Goal: Information Seeking & Learning: Learn about a topic

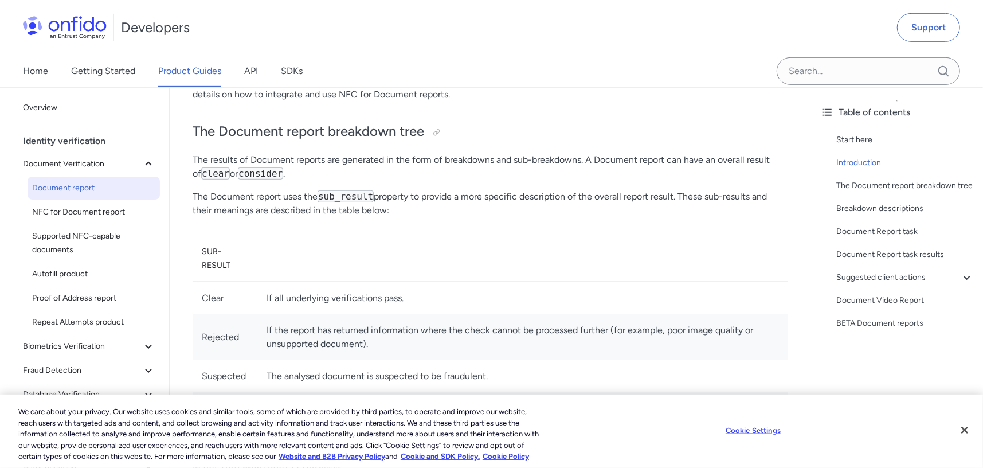
scroll to position [459, 0]
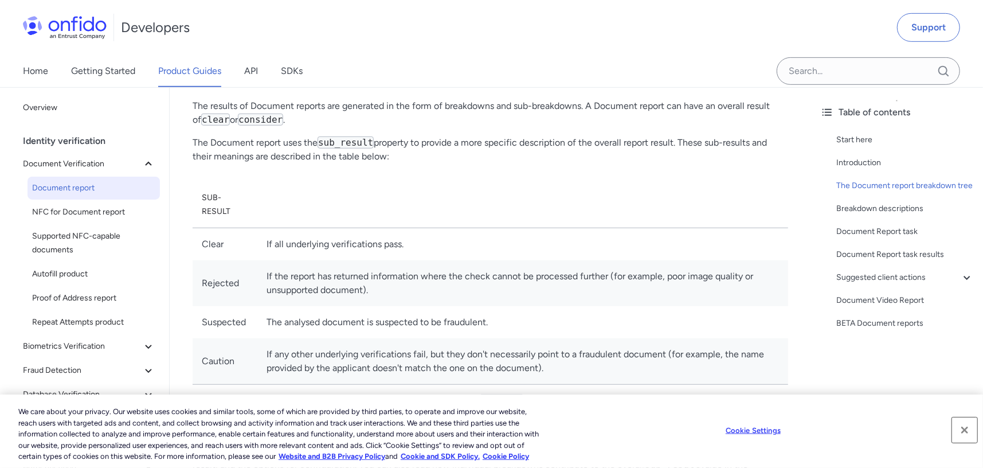
click at [928, 422] on button "Close" at bounding box center [964, 429] width 25 height 25
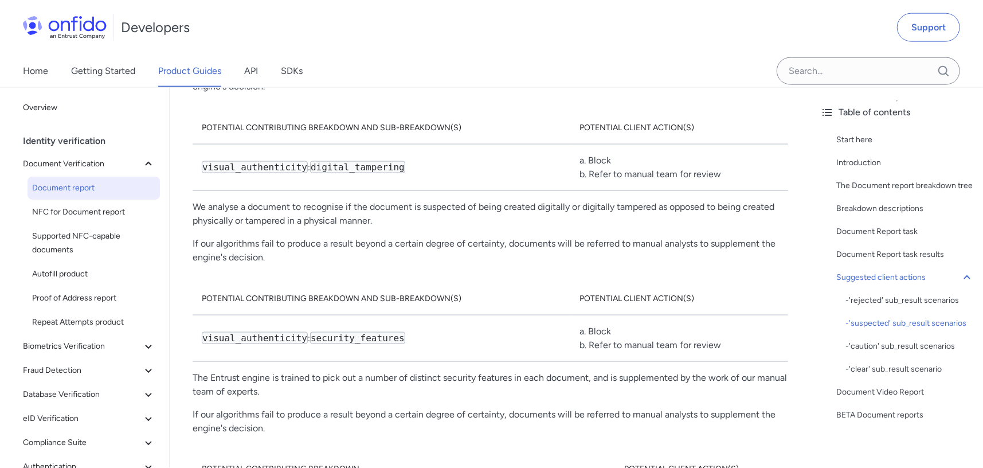
scroll to position [7200, 0]
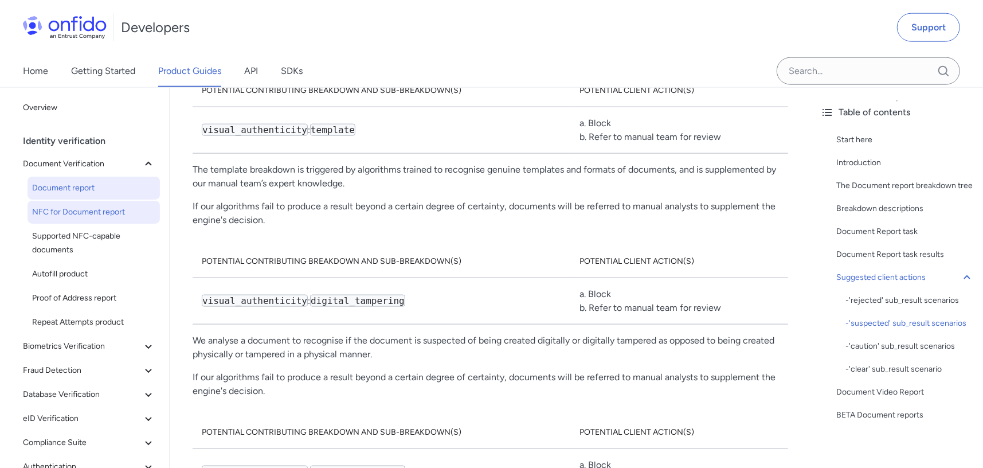
click at [84, 203] on link "NFC for Document report" at bounding box center [94, 212] width 132 height 23
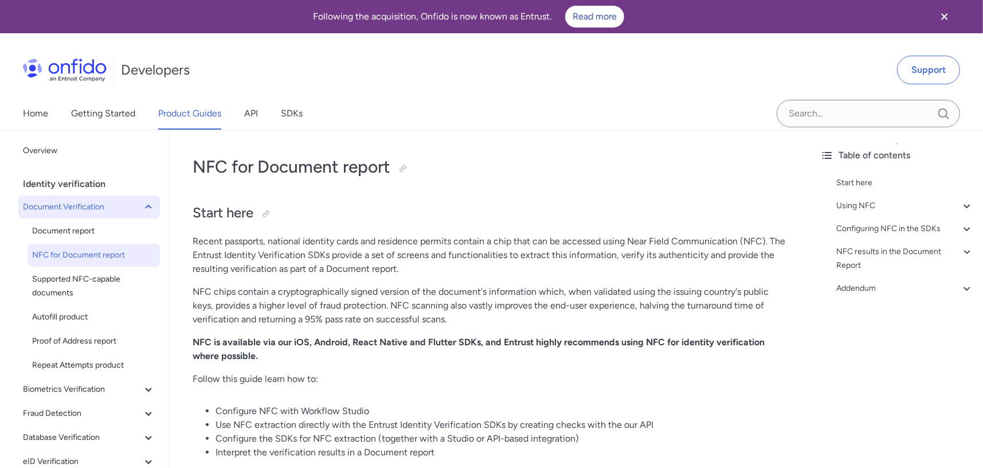
click at [82, 201] on span "Document Verification" at bounding box center [82, 207] width 119 height 14
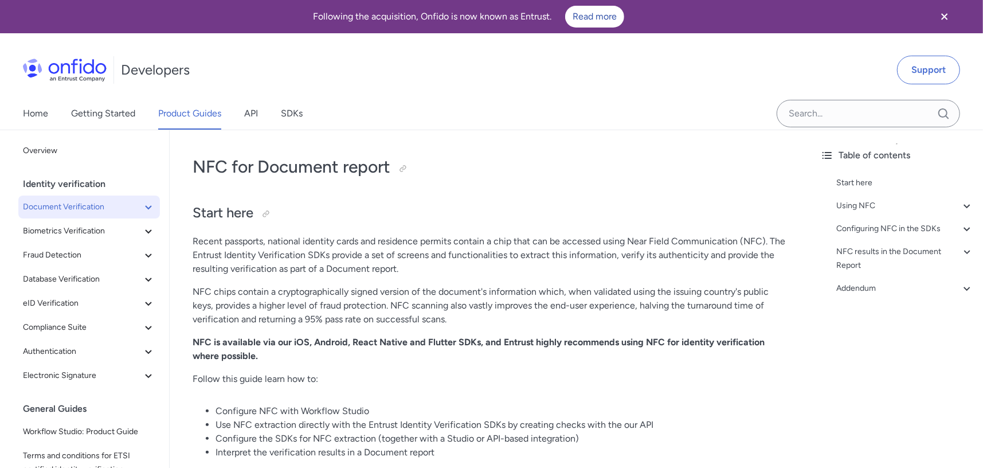
click at [118, 211] on span "Document Verification" at bounding box center [82, 207] width 119 height 14
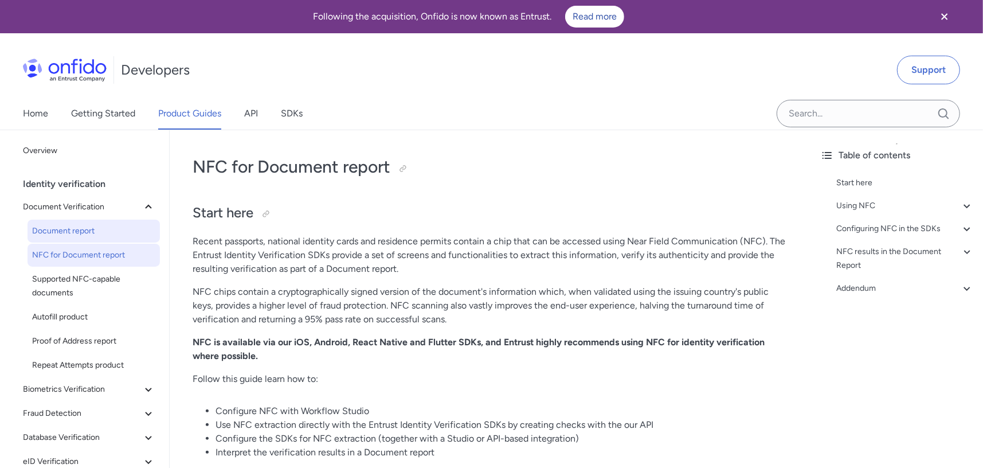
click at [87, 232] on span "Document report" at bounding box center [93, 231] width 123 height 14
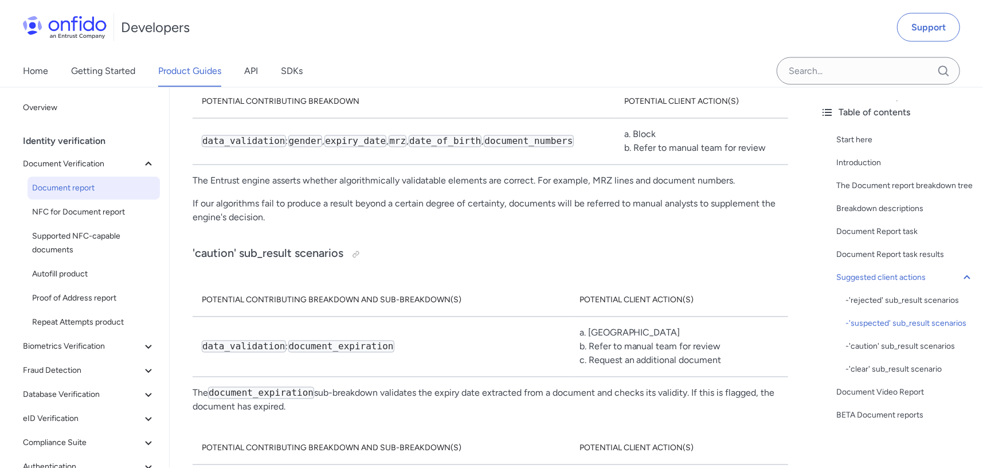
scroll to position [8024, 0]
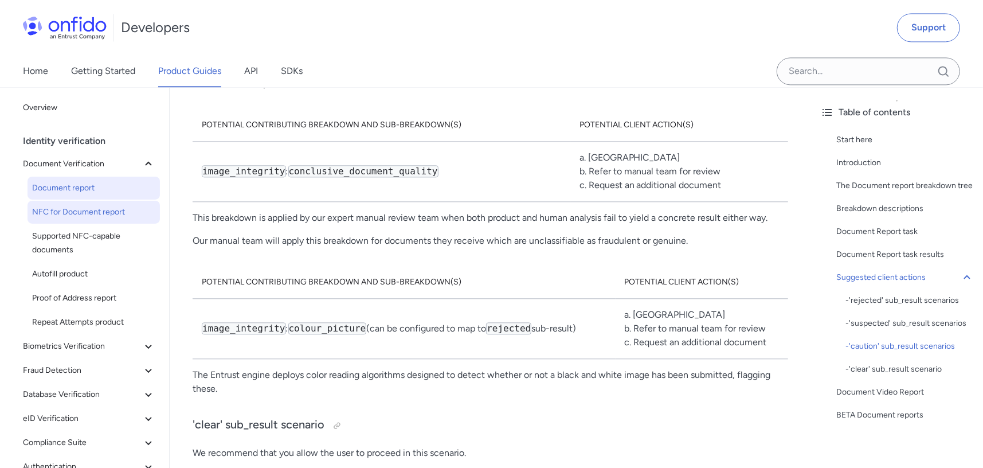
click at [101, 212] on span "NFC for Document report" at bounding box center [93, 212] width 123 height 14
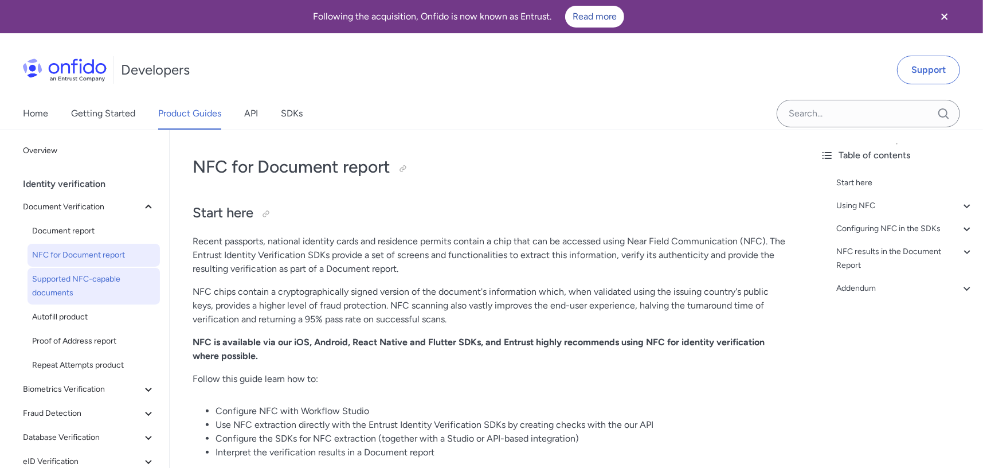
click at [73, 285] on span "Supported NFC-capable documents" at bounding box center [93, 286] width 123 height 28
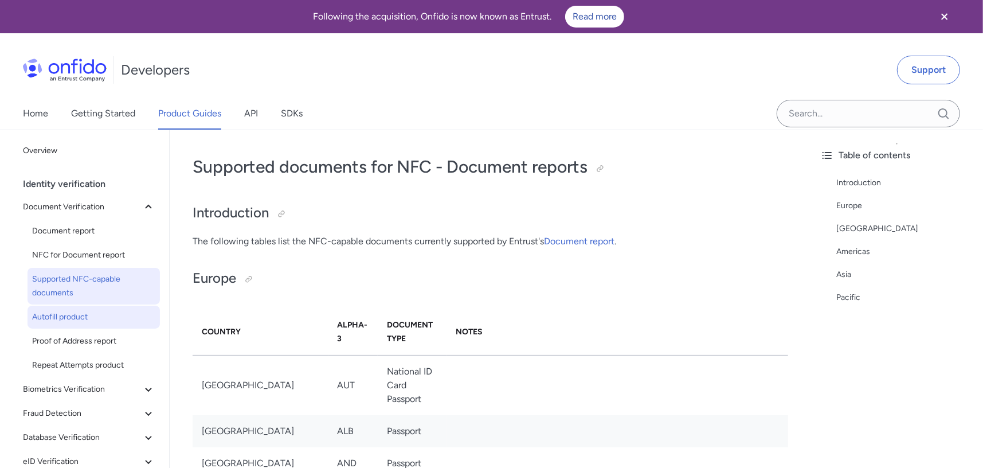
click at [81, 317] on span "Autofill product" at bounding box center [93, 317] width 123 height 14
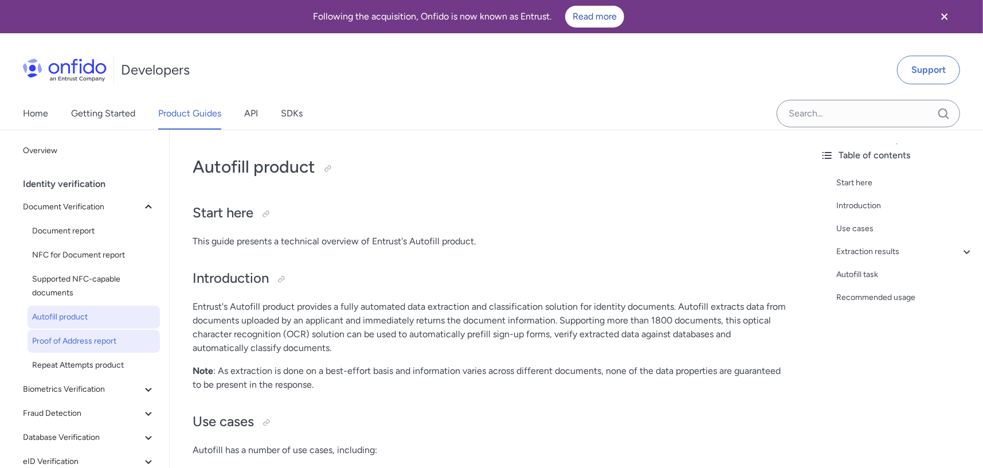
click at [83, 346] on span "Proof of Address report" at bounding box center [93, 341] width 123 height 14
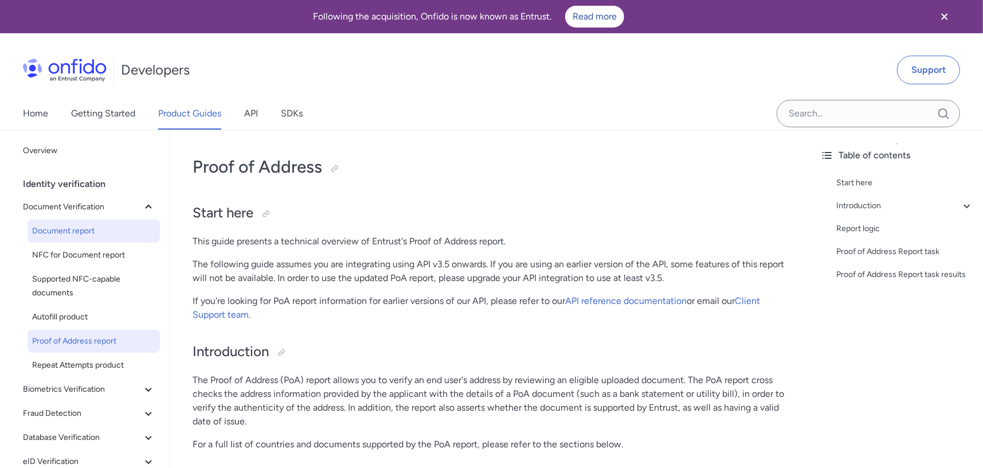
click at [81, 238] on link "Document report" at bounding box center [94, 231] width 132 height 23
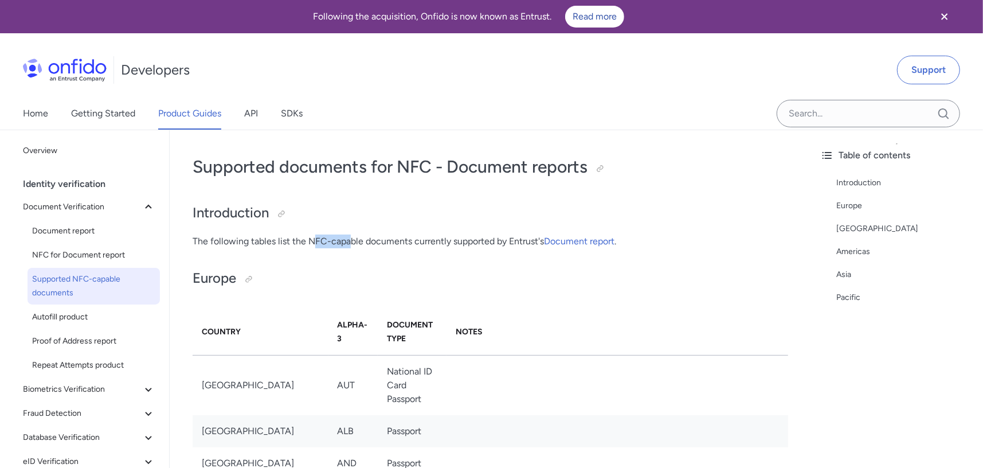
drag, startPoint x: 315, startPoint y: 244, endPoint x: 381, endPoint y: 246, distance: 65.9
click at [378, 245] on p "The following tables list the NFC-capable documents currently supported by Entr…" at bounding box center [490, 241] width 595 height 14
drag, startPoint x: 401, startPoint y: 241, endPoint x: 469, endPoint y: 238, distance: 68.3
click at [469, 238] on p "The following tables list the NFC-capable documents currently supported by Entr…" at bounding box center [490, 241] width 595 height 14
click at [470, 238] on p "The following tables list the NFC-capable documents currently supported by Entr…" at bounding box center [490, 241] width 595 height 14
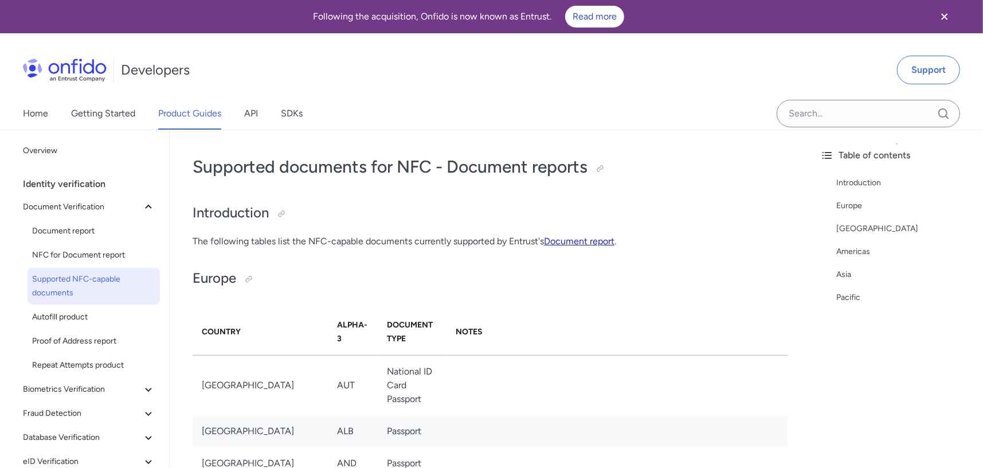
click at [564, 242] on link "Document report" at bounding box center [579, 241] width 70 height 11
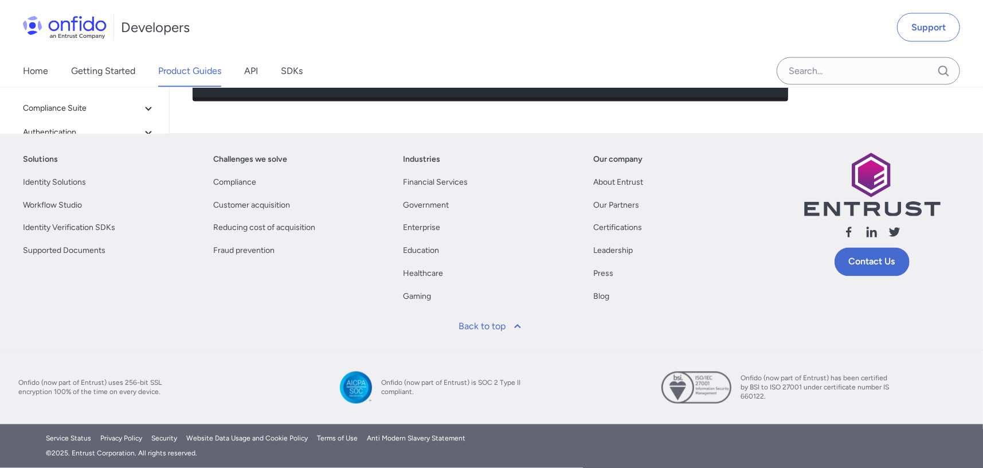
scroll to position [7770, 0]
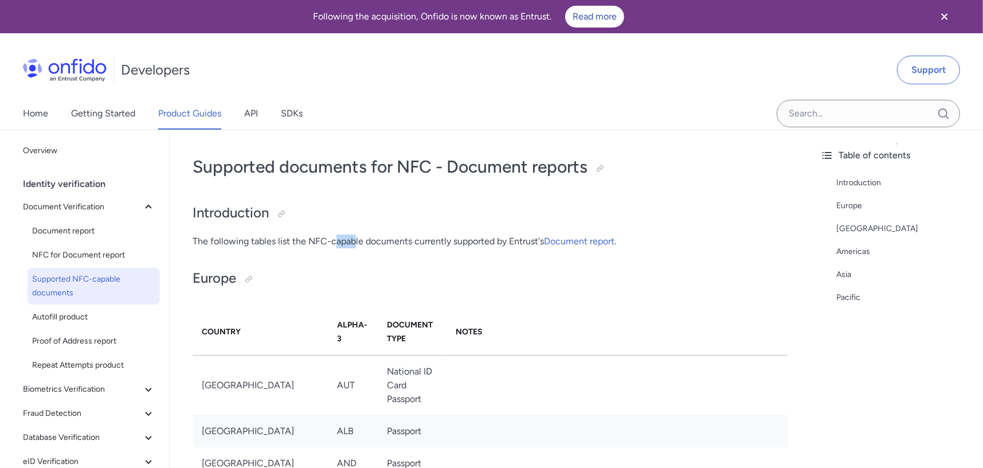
drag, startPoint x: 333, startPoint y: 234, endPoint x: 374, endPoint y: 239, distance: 40.9
click at [373, 239] on p "The following tables list the NFC-capable documents currently supported by Entr…" at bounding box center [490, 241] width 595 height 14
drag, startPoint x: 374, startPoint y: 239, endPoint x: 221, endPoint y: 280, distance: 158.3
click at [374, 240] on p "The following tables list the NFC-capable documents currently supported by Entr…" at bounding box center [490, 241] width 595 height 14
click at [80, 262] on link "NFC for Document report" at bounding box center [94, 255] width 132 height 23
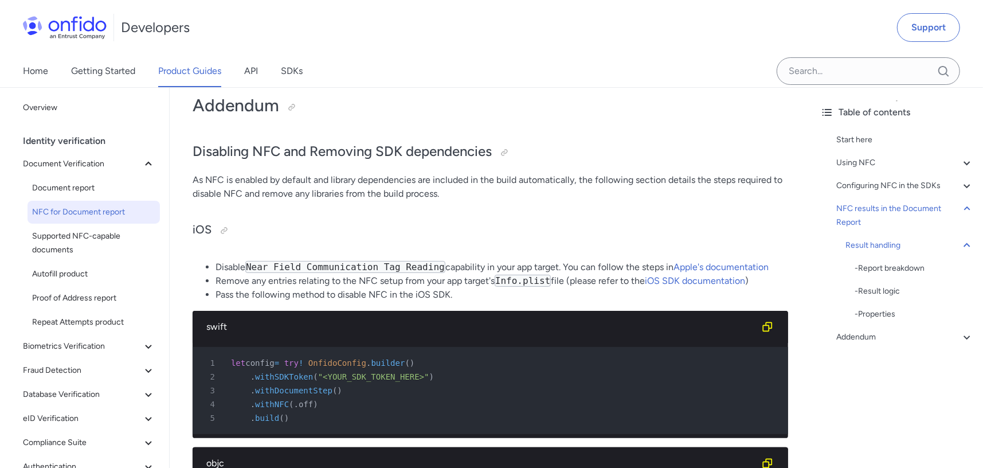
scroll to position [7107, 0]
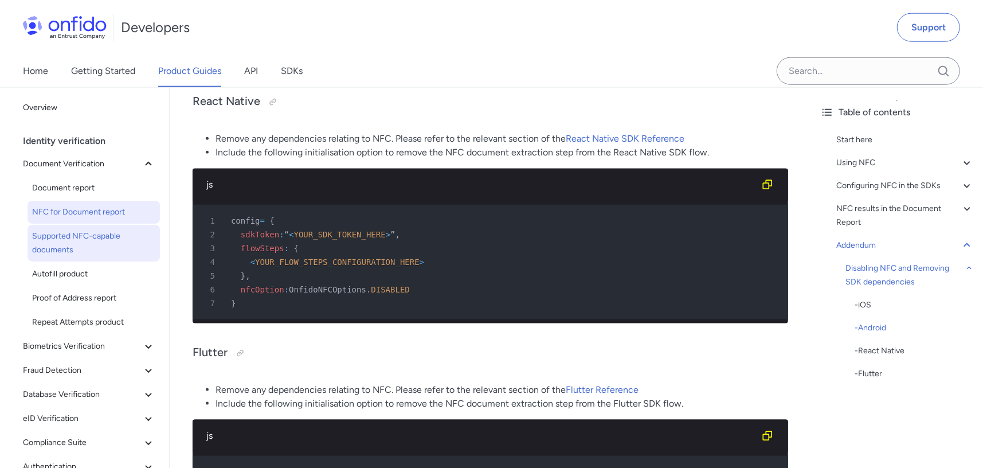
click at [79, 253] on span "Supported NFC-capable documents" at bounding box center [93, 243] width 123 height 28
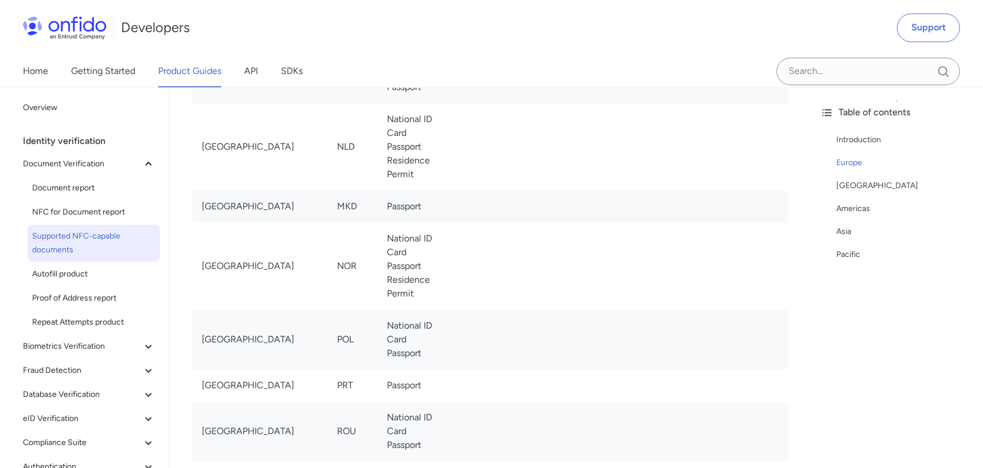
scroll to position [2428, 0]
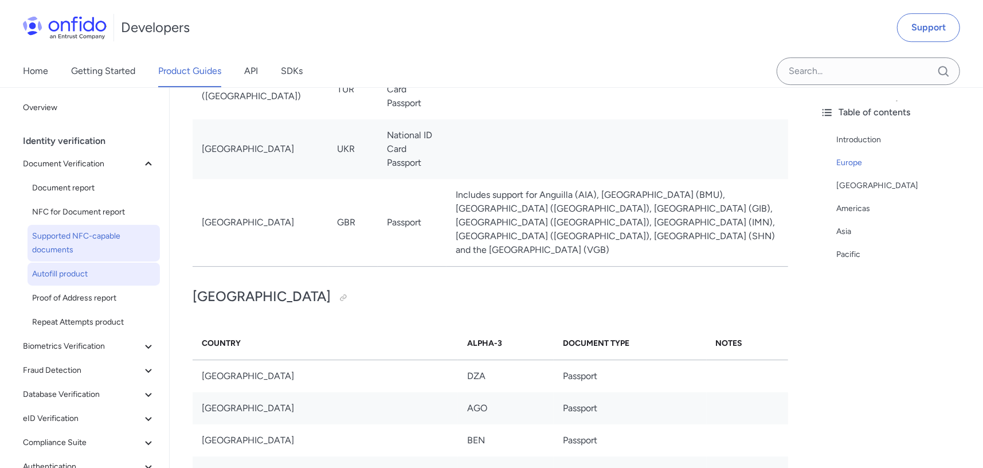
click at [104, 278] on span "Autofill product" at bounding box center [93, 274] width 123 height 14
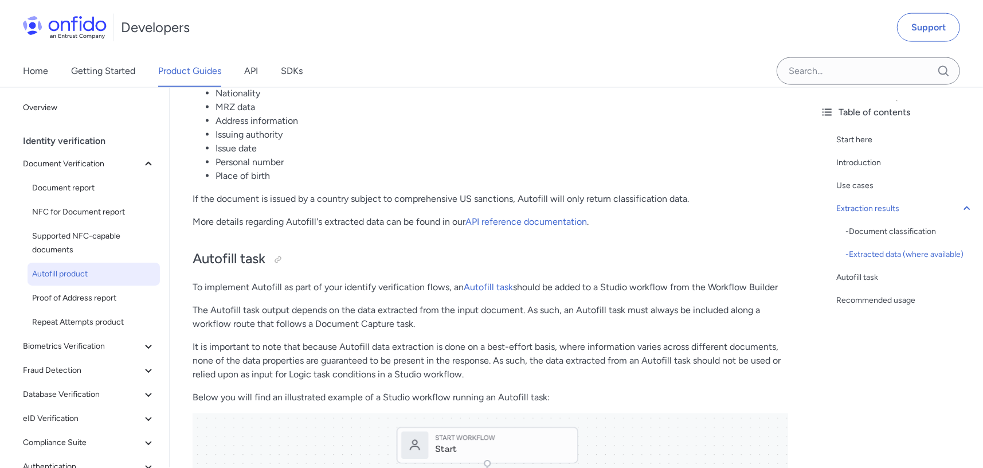
scroll to position [917, 0]
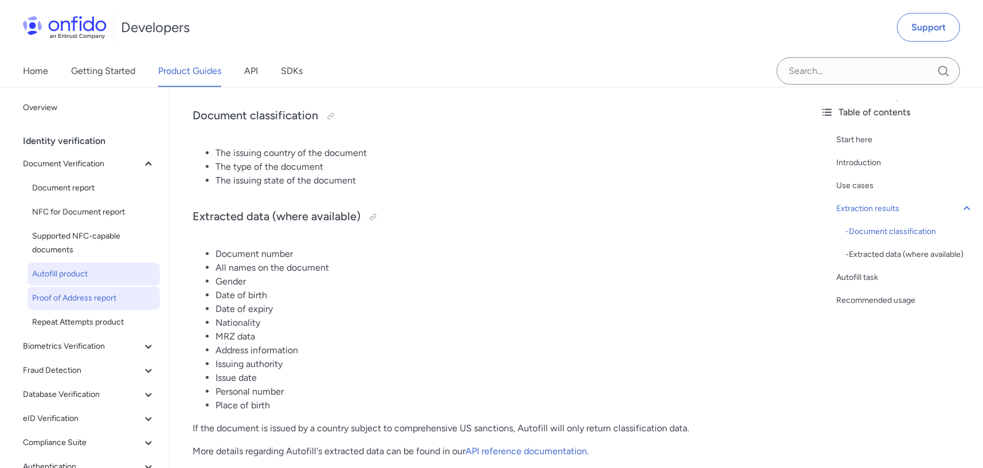
click at [57, 308] on link "Proof of Address report" at bounding box center [94, 298] width 132 height 23
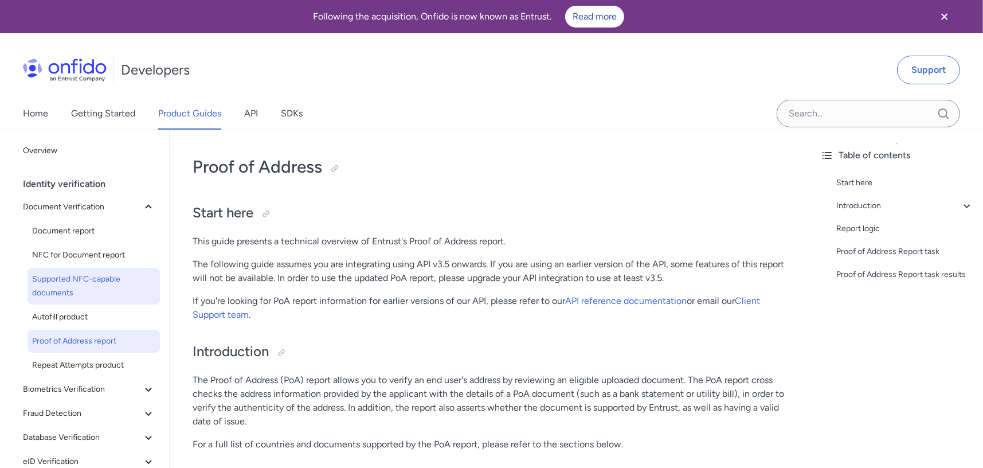
click at [85, 270] on link "Supported NFC-capable documents" at bounding box center [94, 286] width 132 height 37
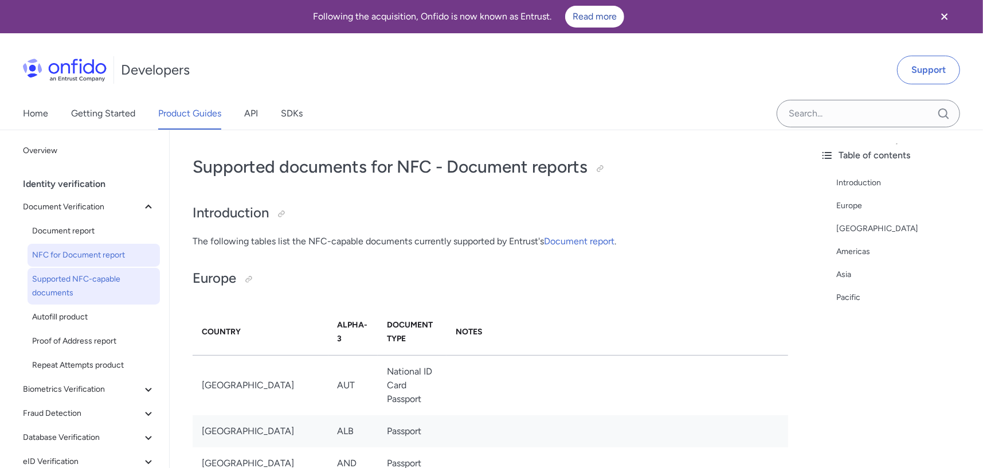
click at [85, 257] on span "NFC for Document report" at bounding box center [93, 255] width 123 height 14
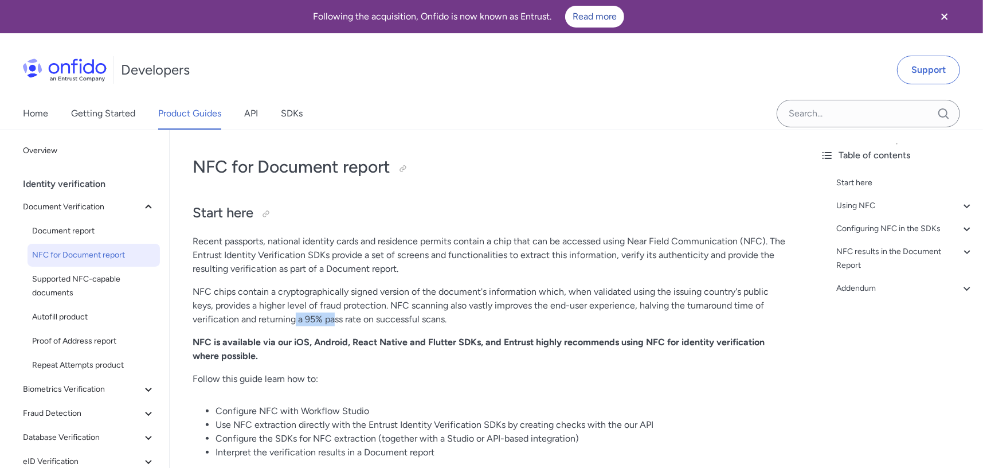
click at [338, 320] on p "NFC chips contain a cryptographically signed version of the document's informat…" at bounding box center [490, 305] width 595 height 41
click at [380, 320] on p "NFC chips contain a cryptographically signed version of the document's informat…" at bounding box center [490, 305] width 595 height 41
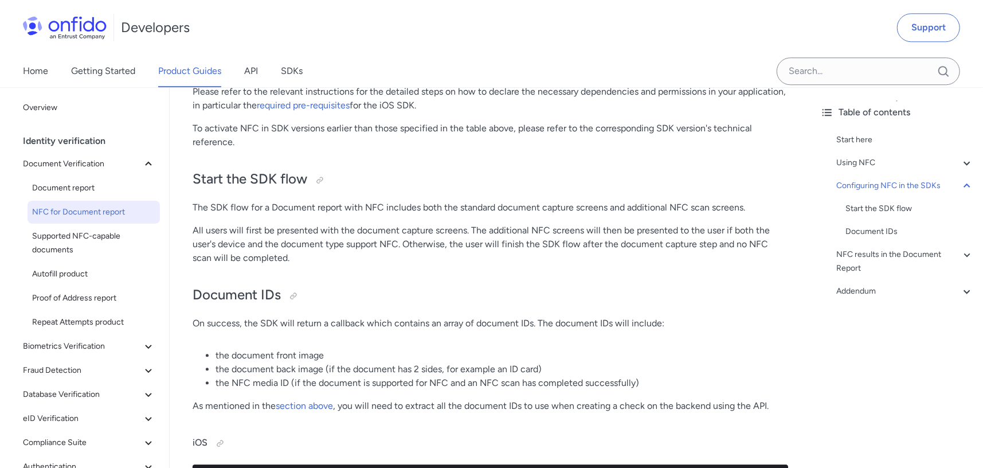
scroll to position [1834, 0]
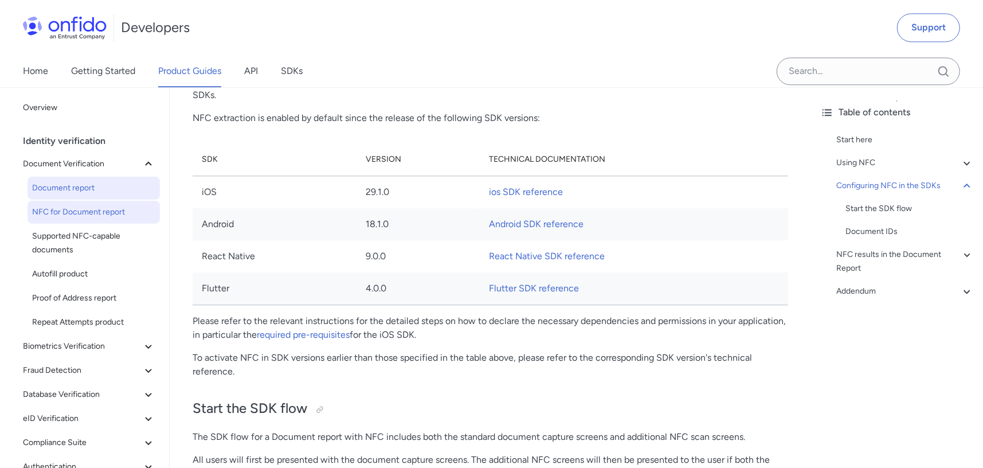
click at [101, 194] on span "Document report" at bounding box center [93, 188] width 123 height 14
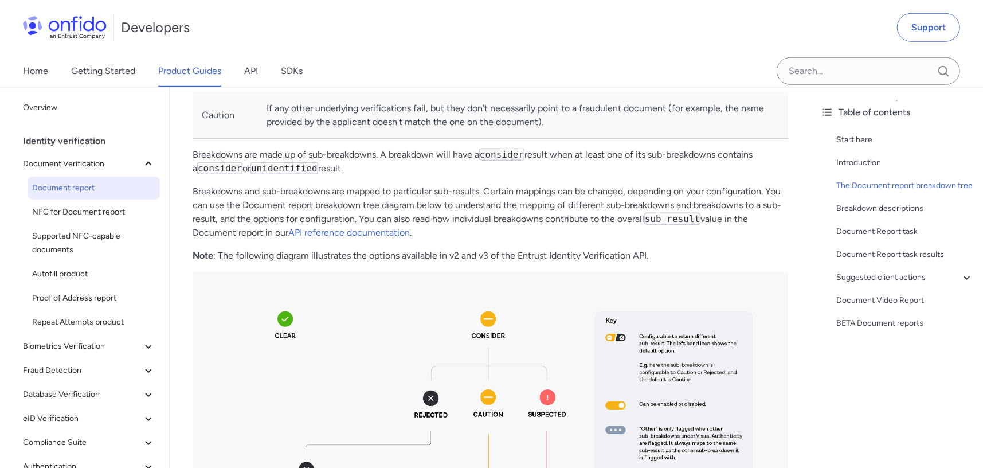
scroll to position [688, 0]
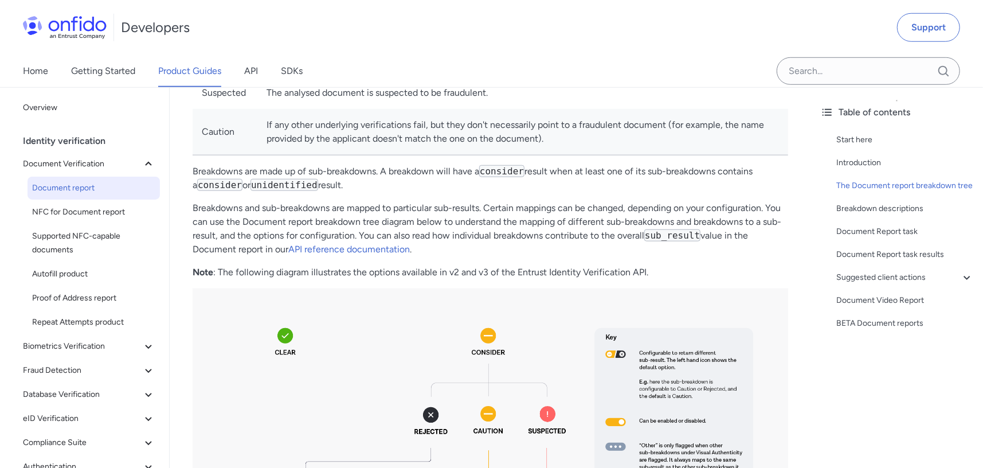
click at [354, 251] on link "API reference documentation" at bounding box center [349, 249] width 122 height 11
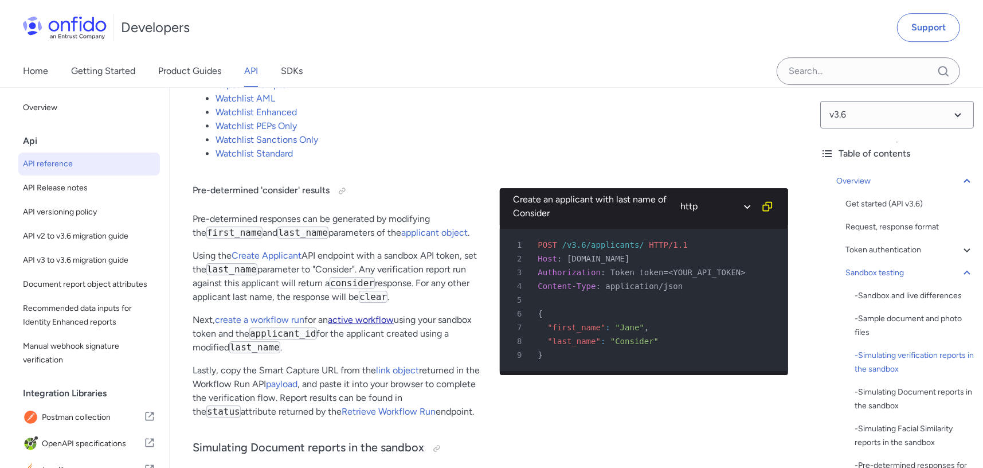
scroll to position [3210, 0]
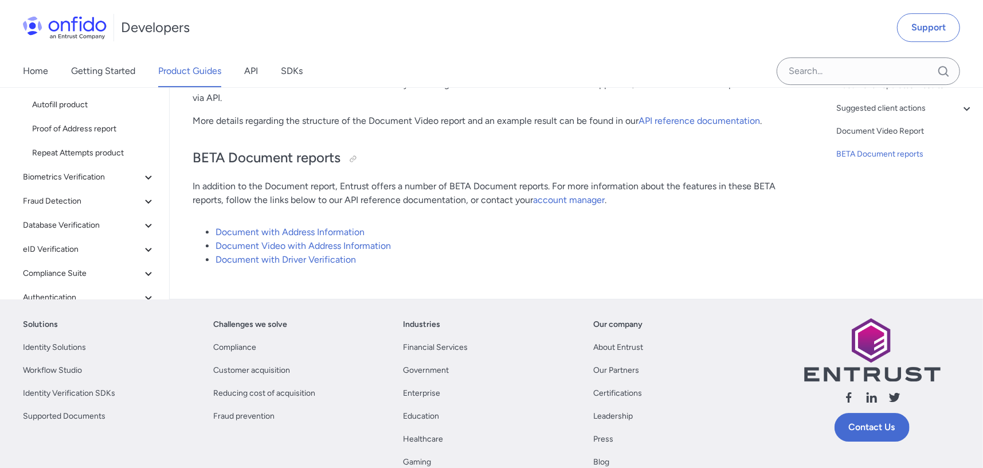
scroll to position [8471, 0]
